Goal: Communication & Community: Answer question/provide support

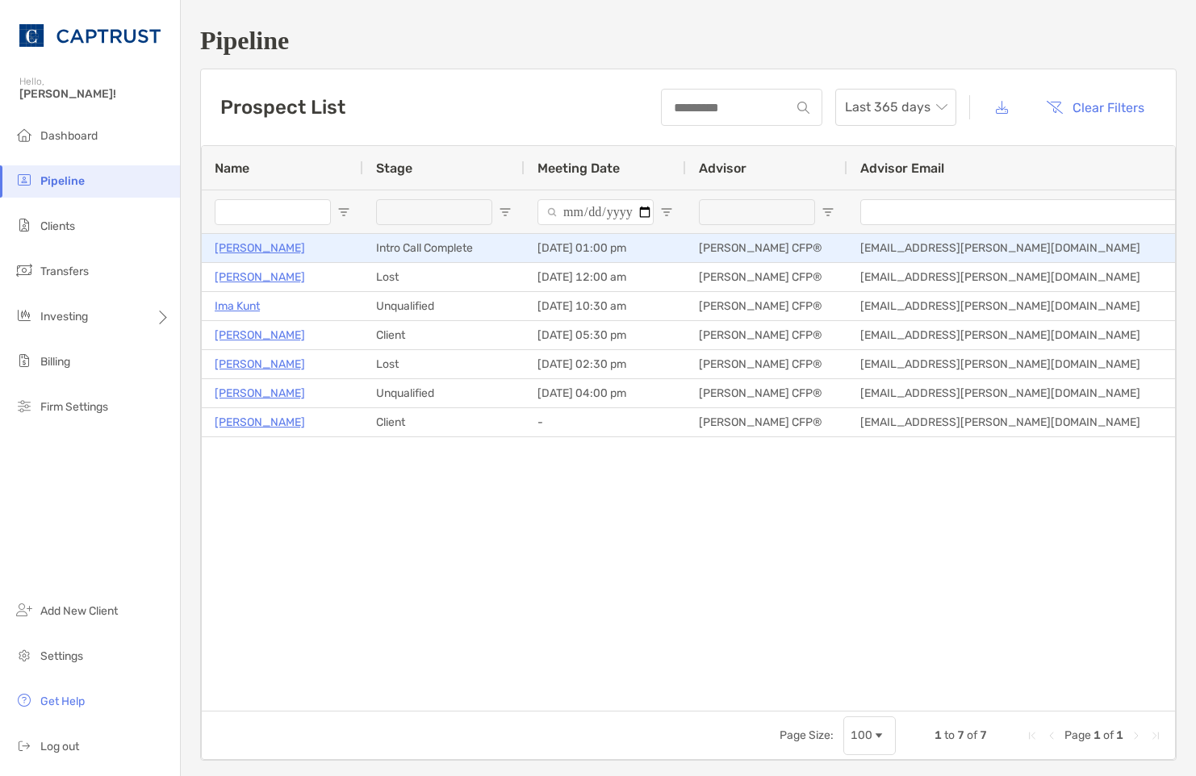
click at [238, 249] on p "[PERSON_NAME]" at bounding box center [260, 248] width 90 height 20
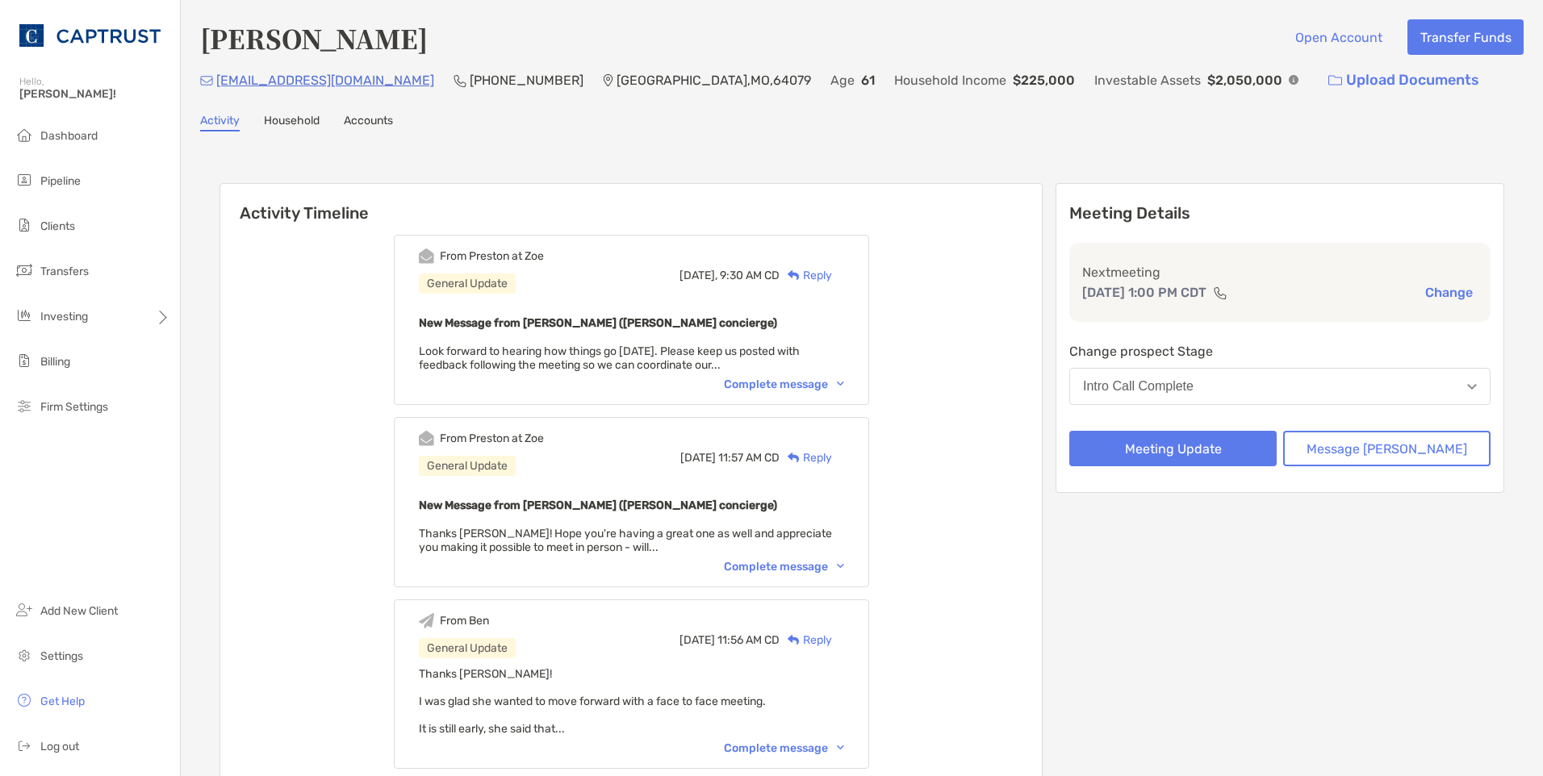
click at [835, 384] on div "Complete message" at bounding box center [784, 385] width 120 height 14
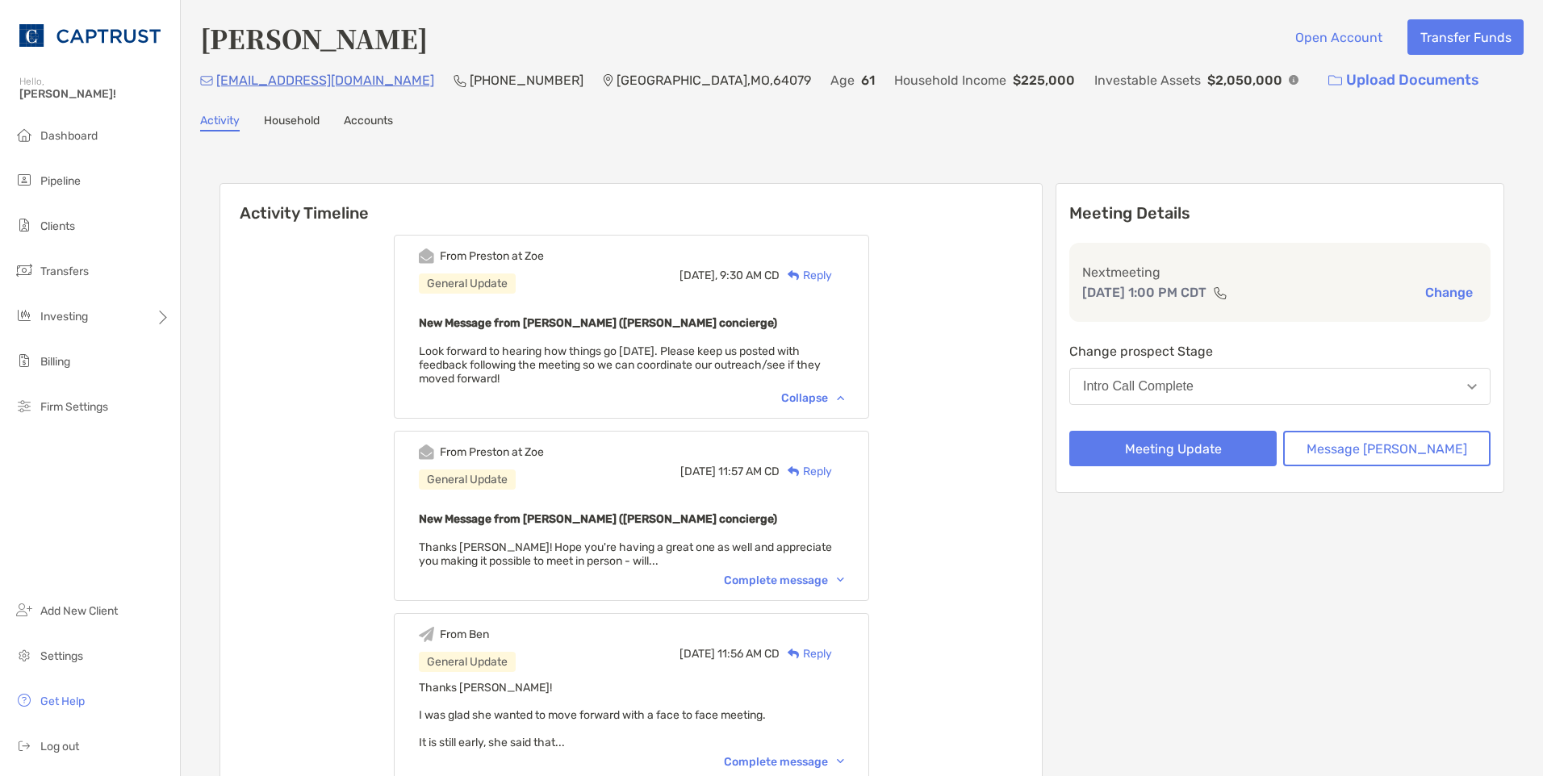
click at [830, 275] on div "Reply" at bounding box center [806, 275] width 52 height 17
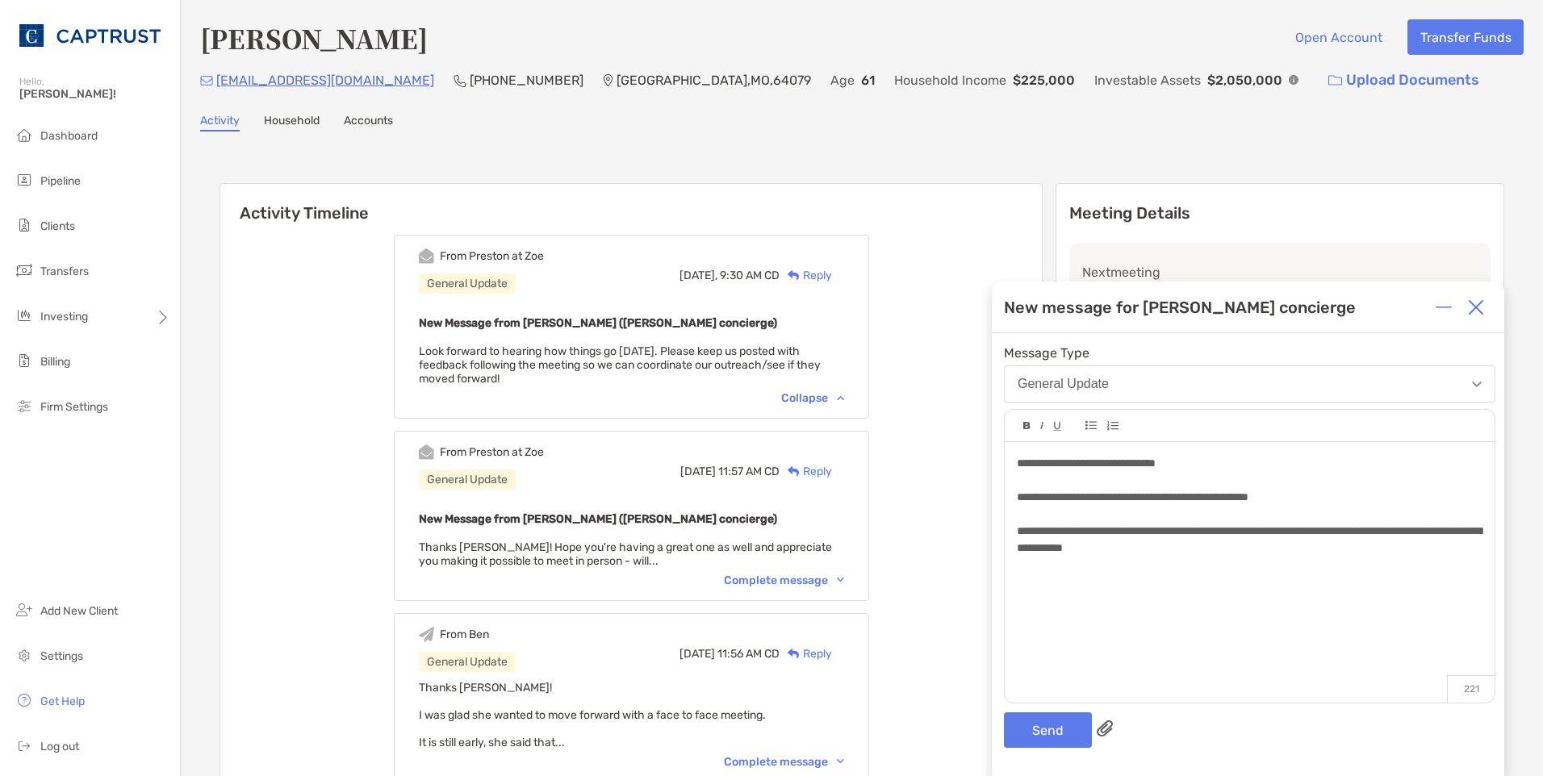
click at [1228, 550] on div "**********" at bounding box center [1249, 540] width 465 height 34
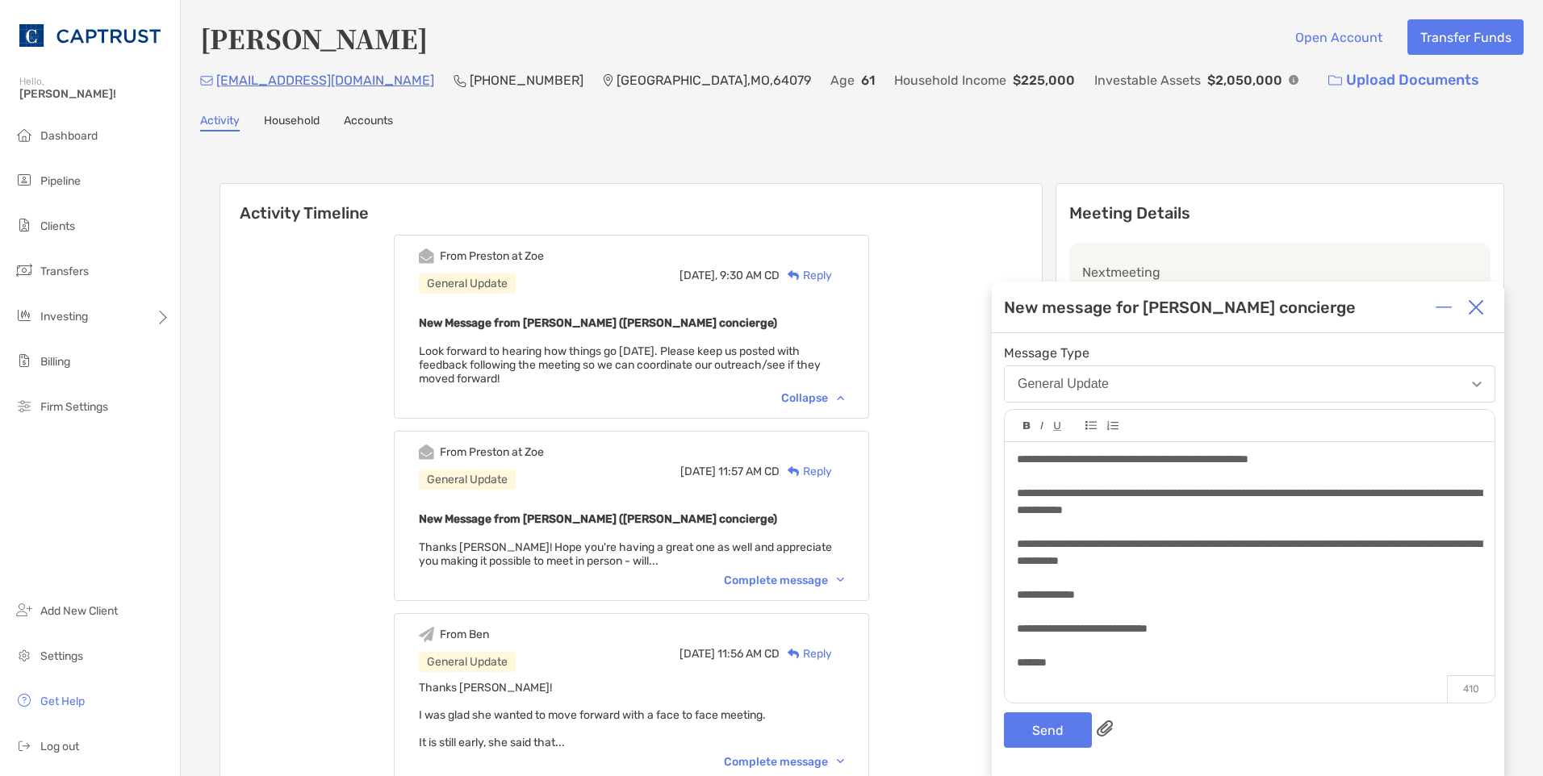
scroll to position [55, 0]
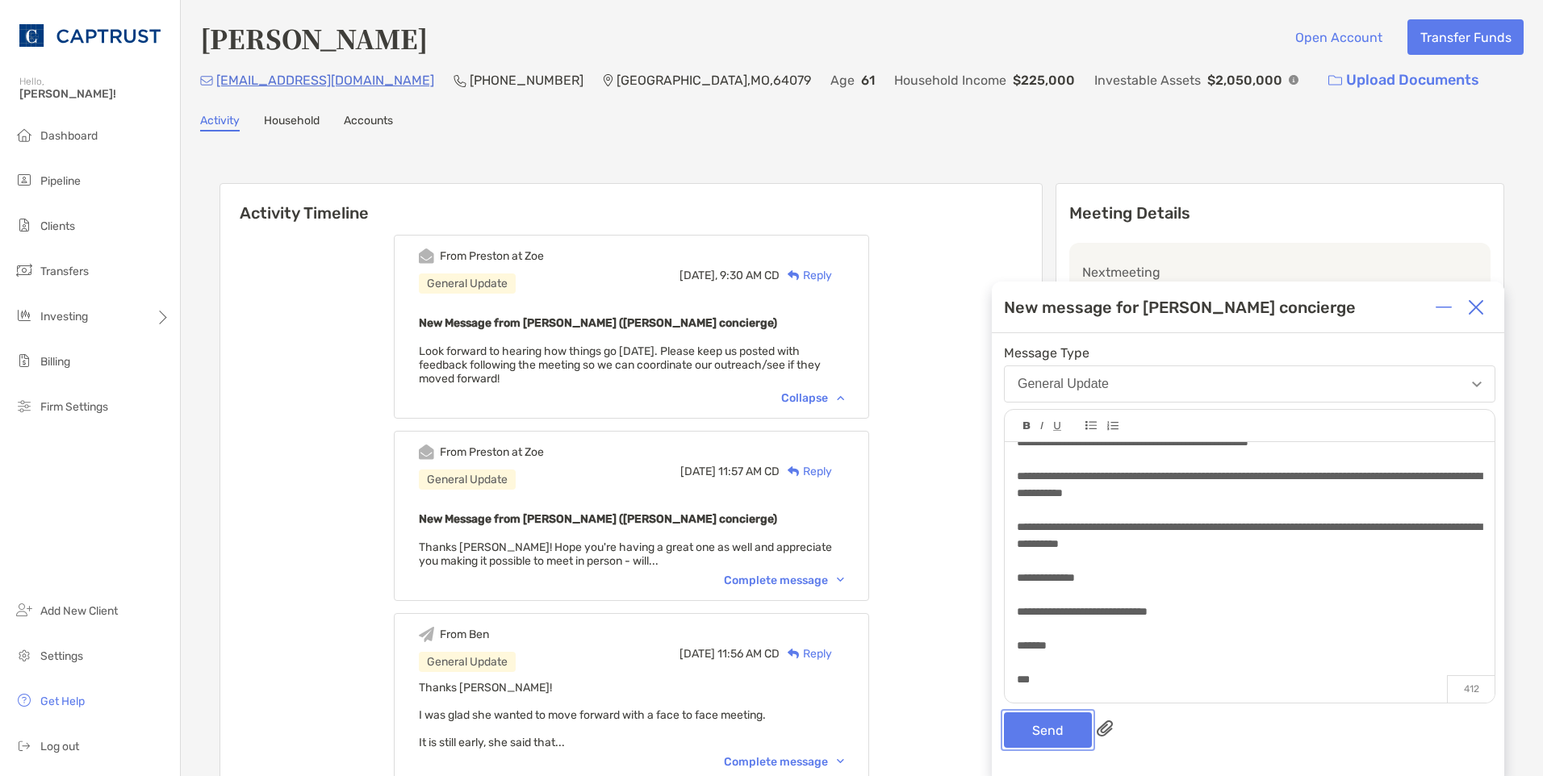
click at [1067, 720] on button "Send" at bounding box center [1048, 731] width 88 height 36
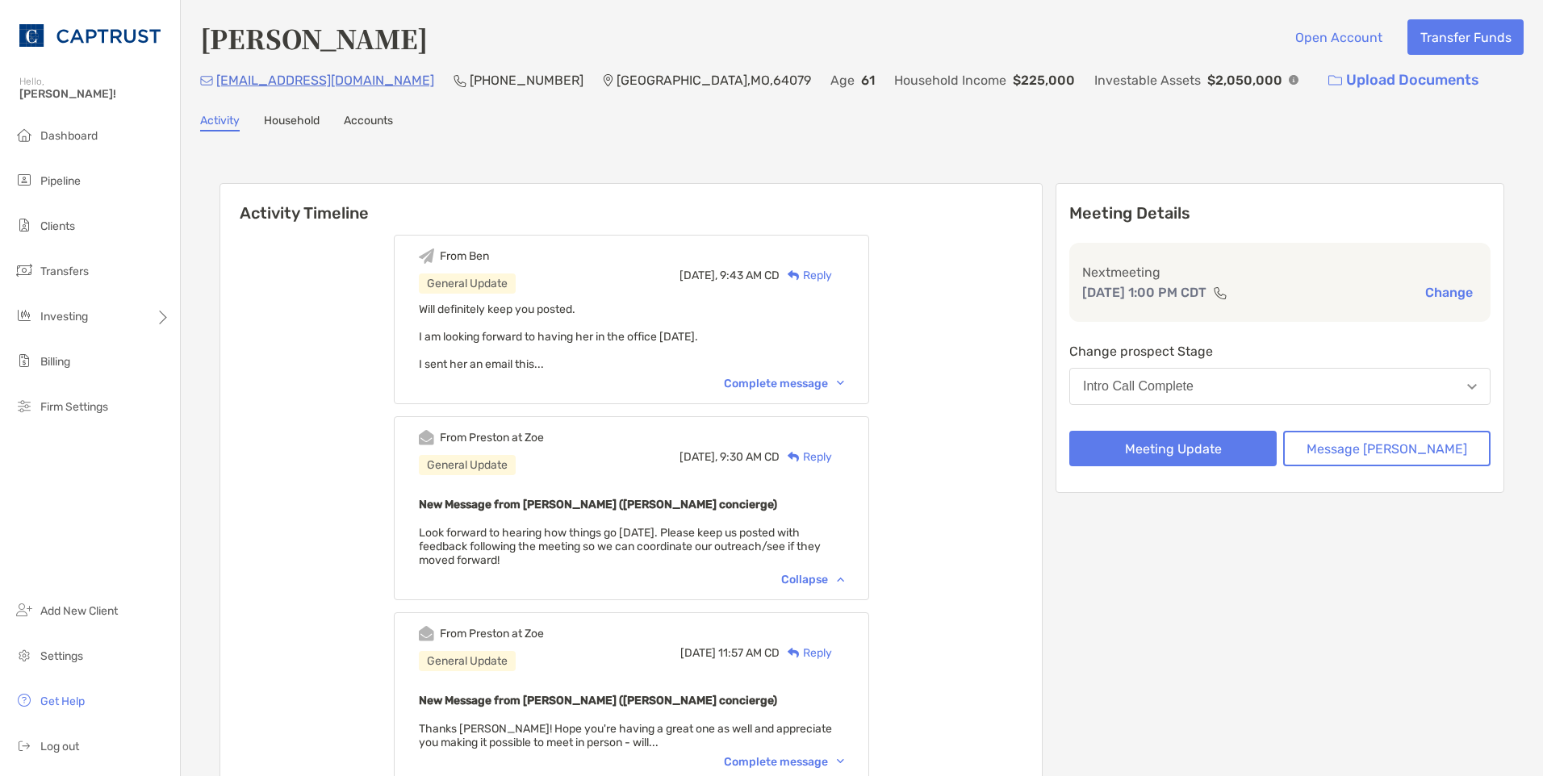
click at [844, 384] on div "Complete message" at bounding box center [784, 384] width 120 height 14
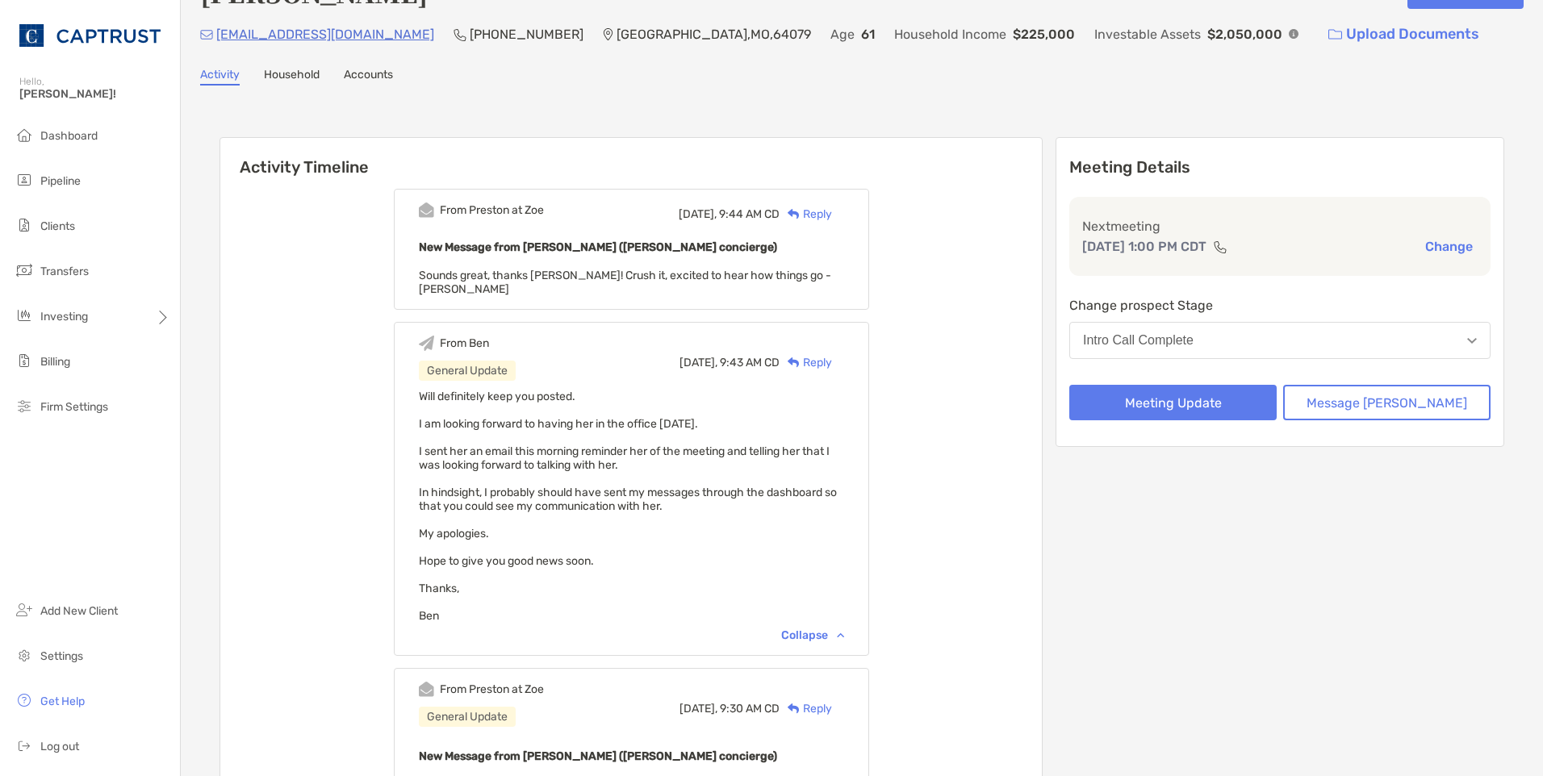
scroll to position [0, 0]
